Goal: Task Accomplishment & Management: Manage account settings

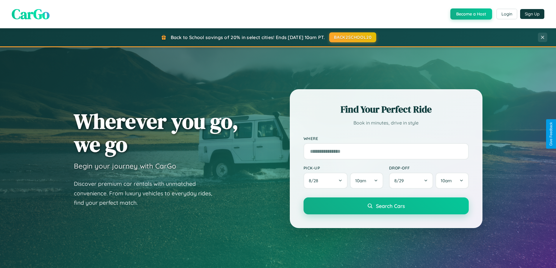
scroll to position [402, 0]
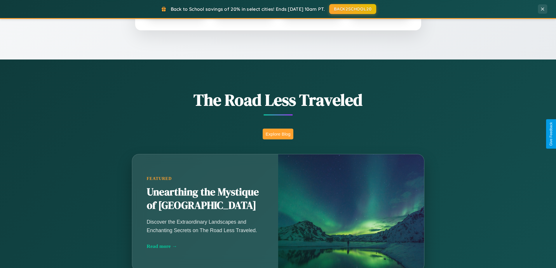
click at [278, 134] on button "Explore Blog" at bounding box center [278, 134] width 31 height 11
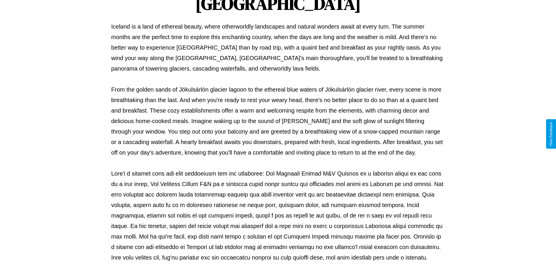
scroll to position [189, 0]
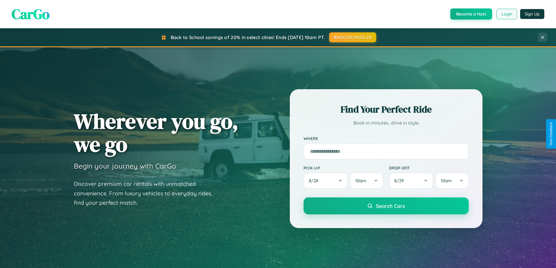
click at [507, 14] on button "Login" at bounding box center [507, 14] width 21 height 11
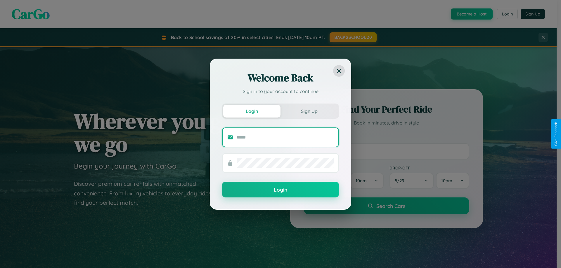
click at [285, 137] on input "text" at bounding box center [284, 137] width 97 height 9
type input "**********"
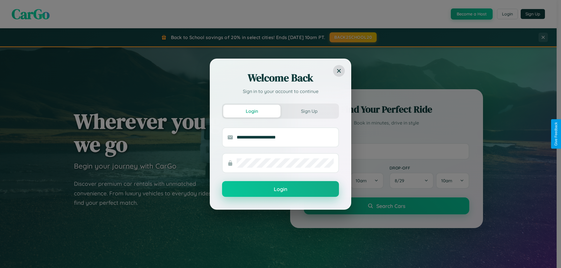
click at [280, 189] on button "Login" at bounding box center [280, 189] width 117 height 16
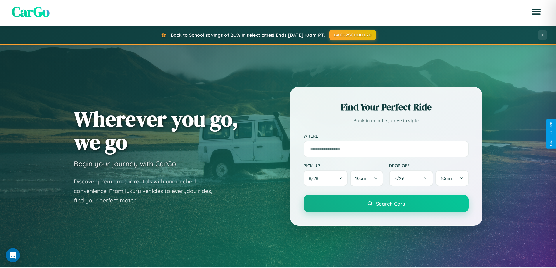
scroll to position [252, 0]
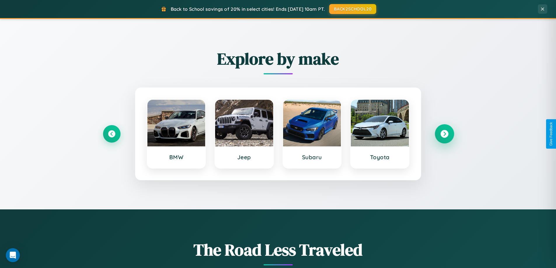
click at [444, 134] on icon at bounding box center [445, 134] width 8 height 8
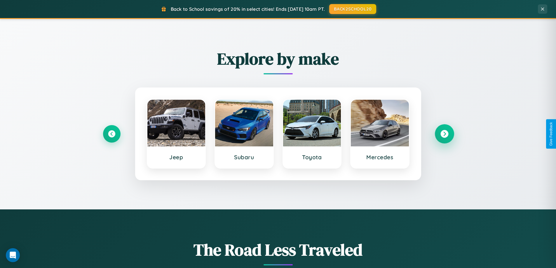
click at [444, 134] on icon at bounding box center [445, 134] width 8 height 8
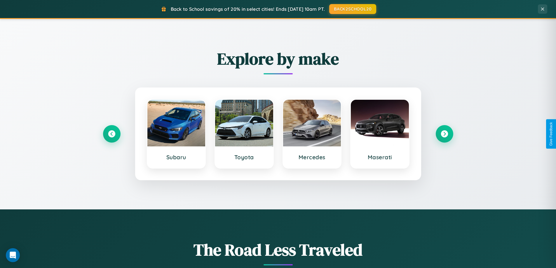
scroll to position [0, 0]
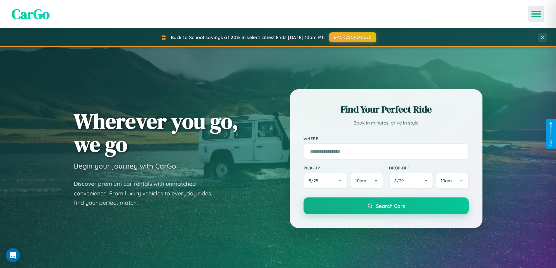
click at [536, 14] on icon "Open menu" at bounding box center [536, 13] width 8 height 5
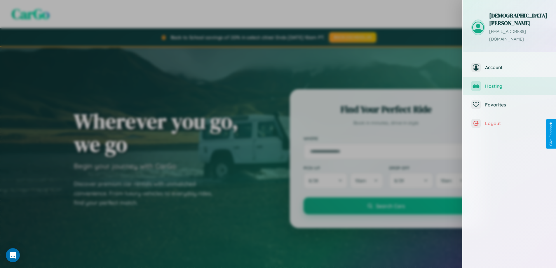
click at [509, 83] on span "Hosting" at bounding box center [516, 86] width 62 height 6
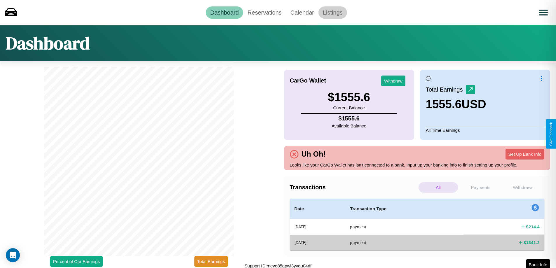
click at [333, 12] on link "Listings" at bounding box center [333, 12] width 29 height 12
